Goal: Information Seeking & Learning: Learn about a topic

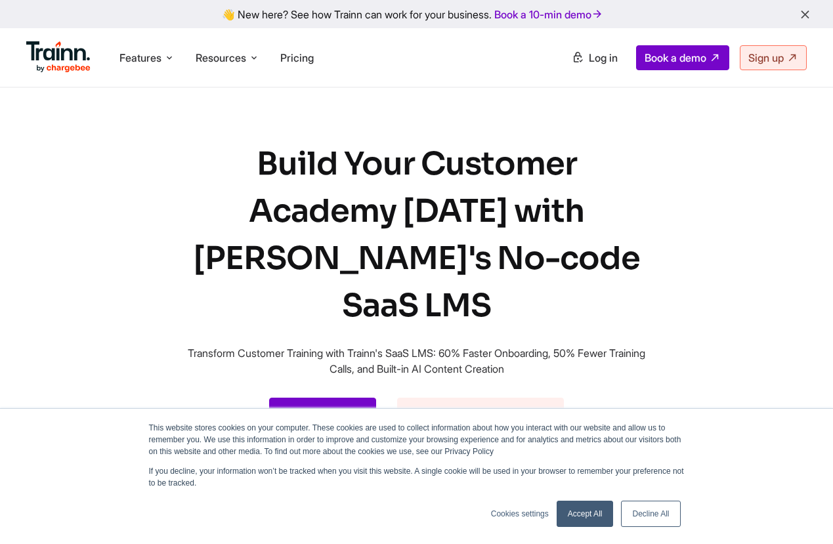
click at [576, 521] on link "Accept All" at bounding box center [584, 514] width 57 height 26
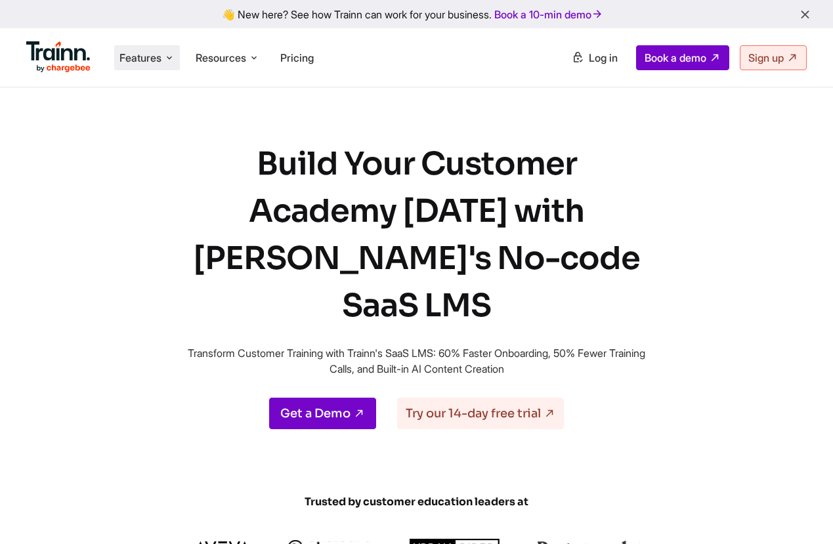
click at [163, 59] on li "Features Product Videos Create product & how-to videos in multiple languages. G…" at bounding box center [147, 57] width 66 height 25
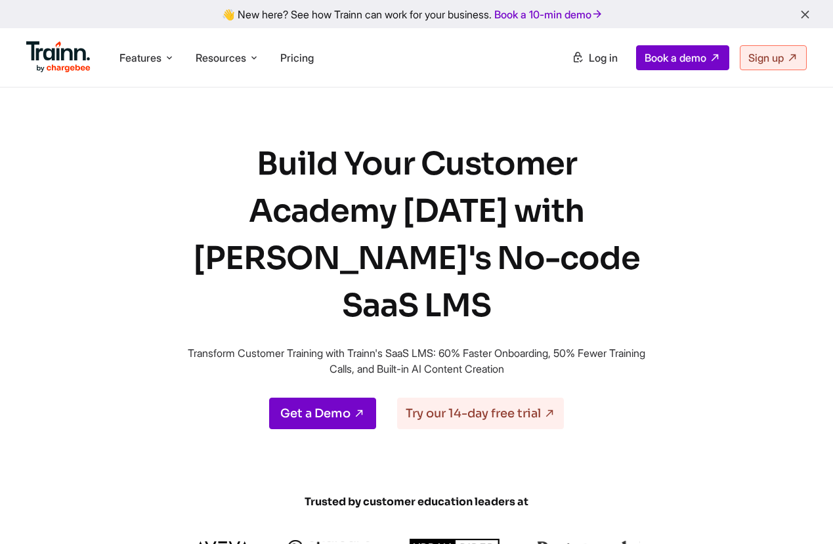
click at [83, 76] on li at bounding box center [58, 57] width 64 height 37
click at [71, 50] on img at bounding box center [58, 56] width 64 height 31
